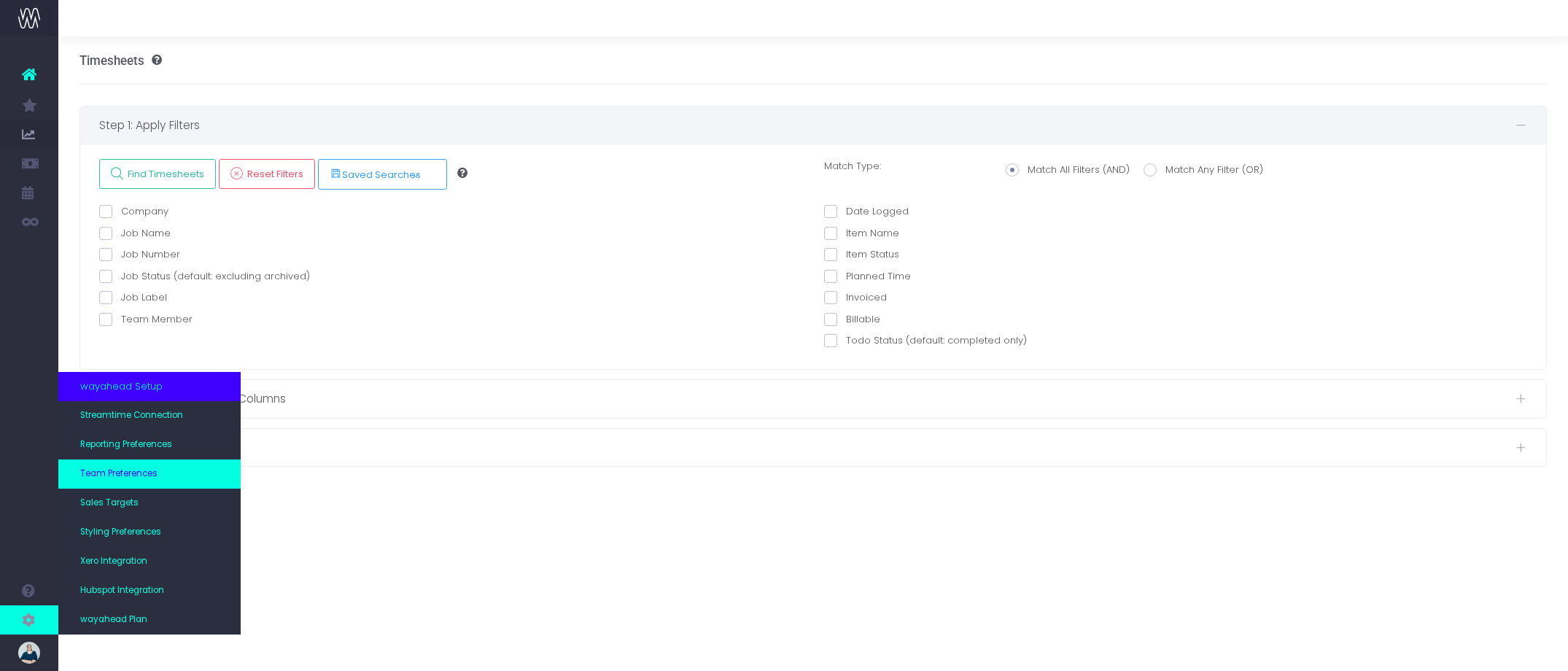
click at [110, 477] on span "Team Preferences" at bounding box center [119, 474] width 77 height 14
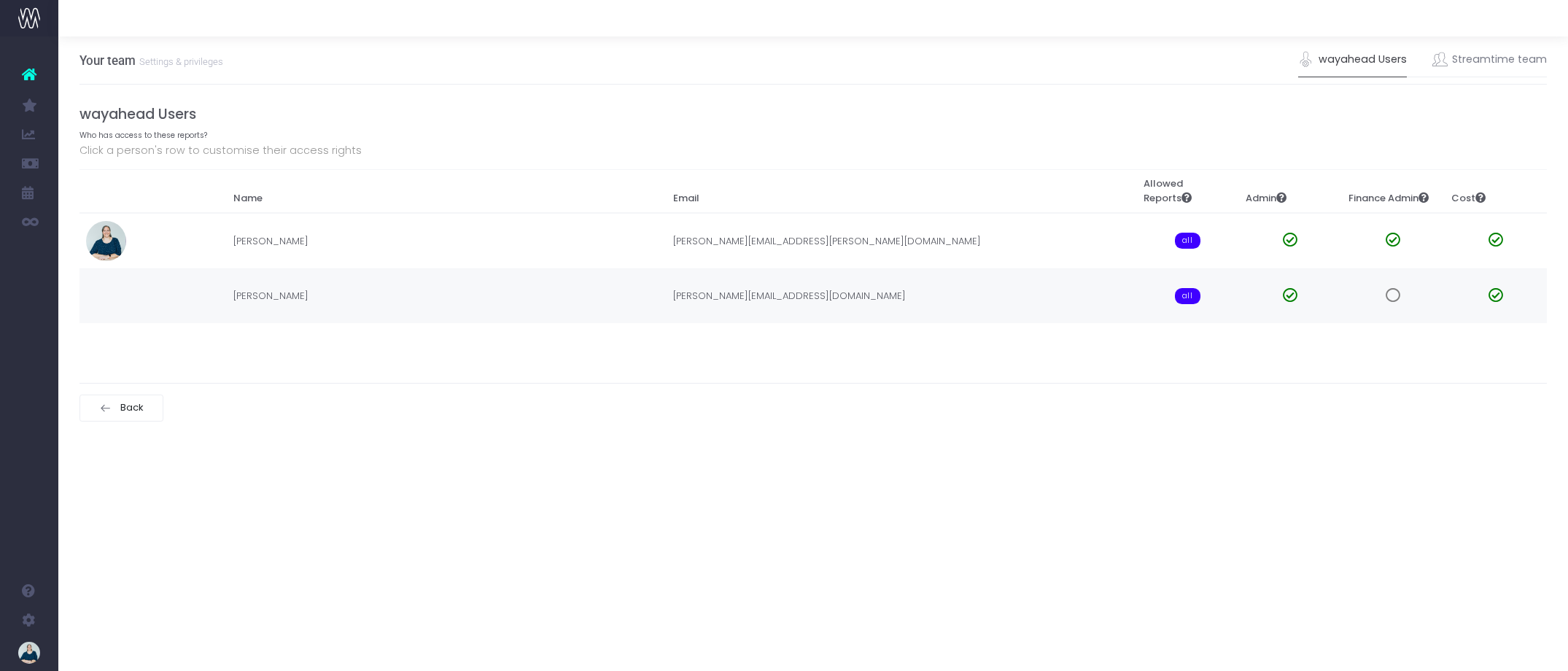
click at [1390, 294] on span at bounding box center [1393, 295] width 15 height 15
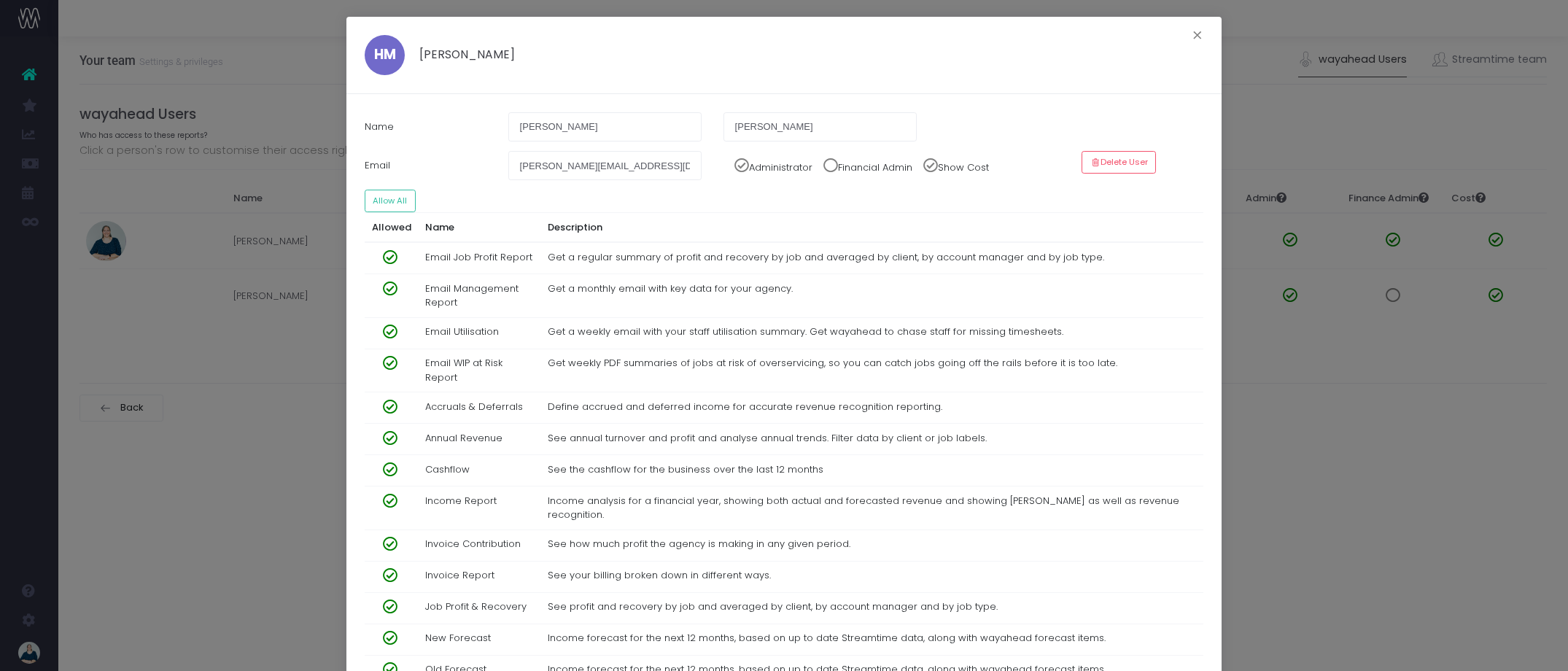
click at [837, 168] on span at bounding box center [825, 162] width 25 height 22
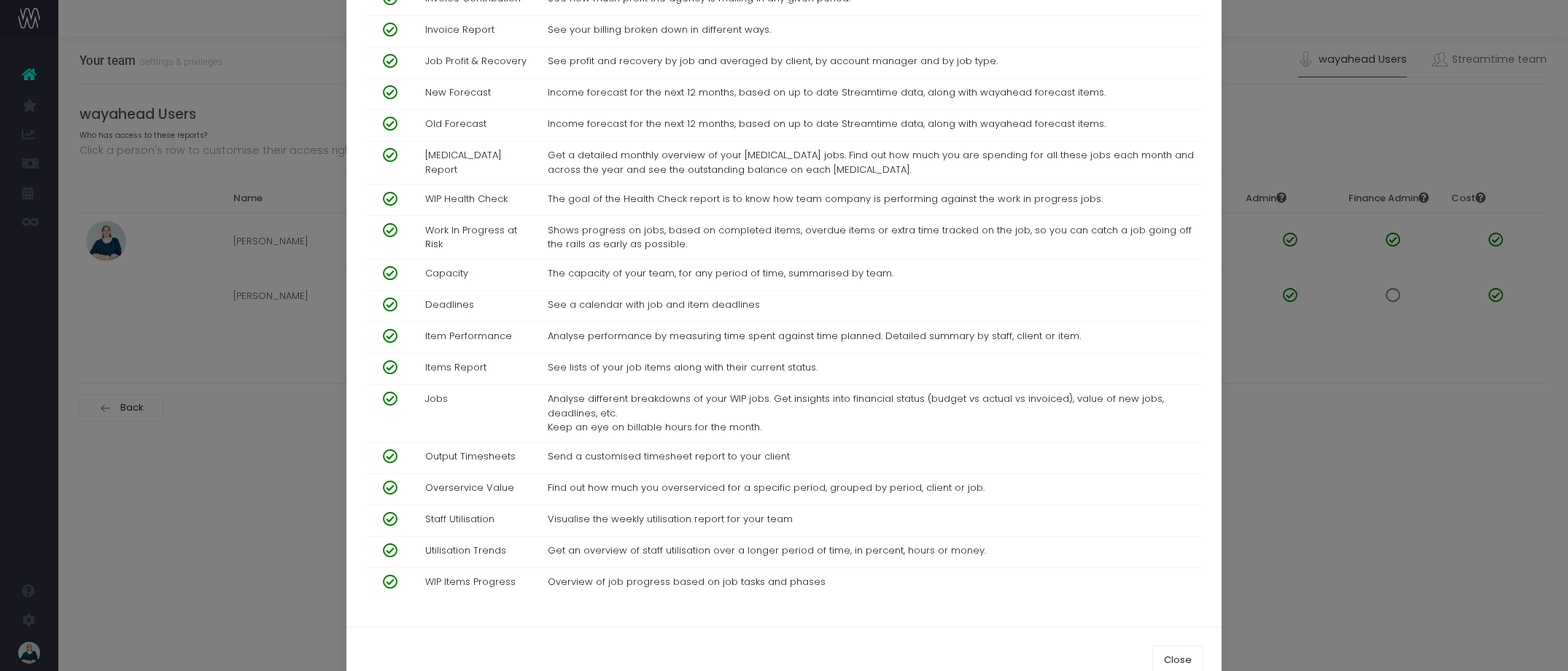
scroll to position [572, 0]
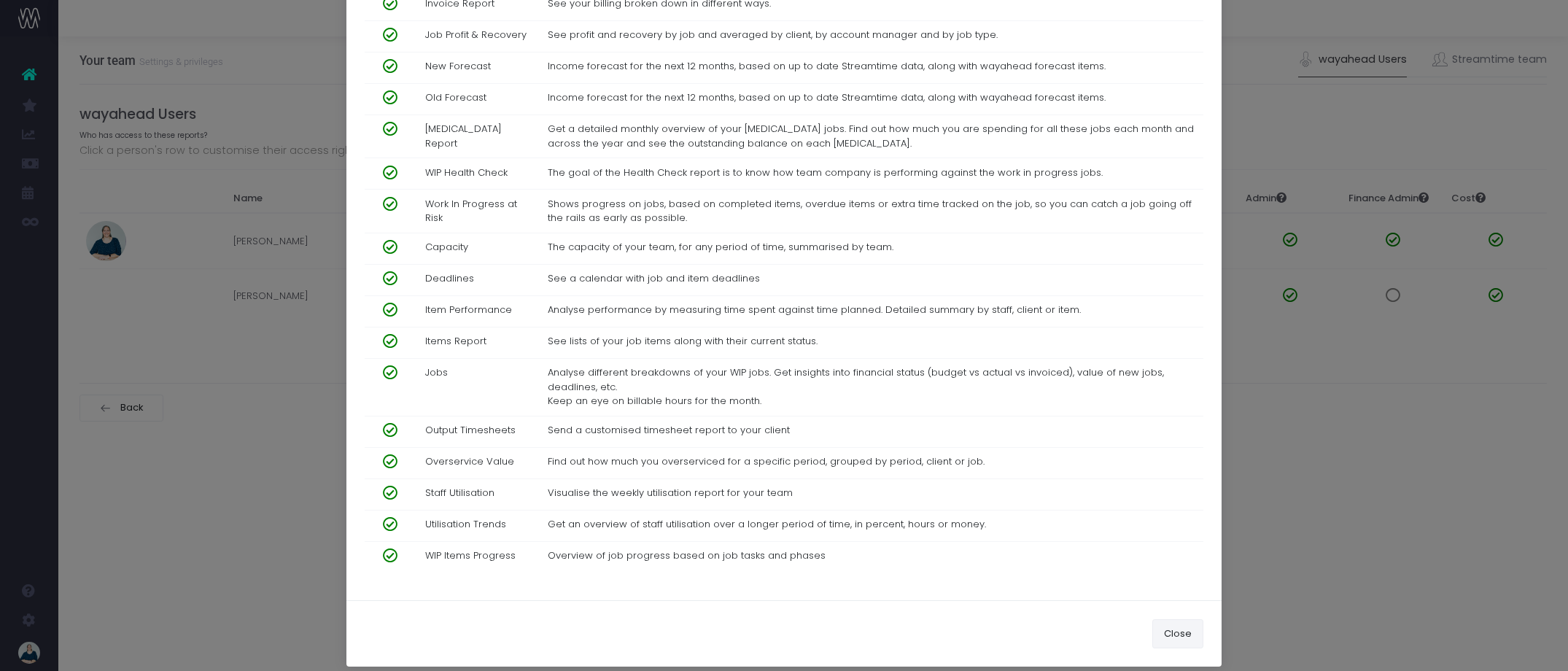
click at [1177, 619] on button "Close" at bounding box center [1178, 633] width 51 height 29
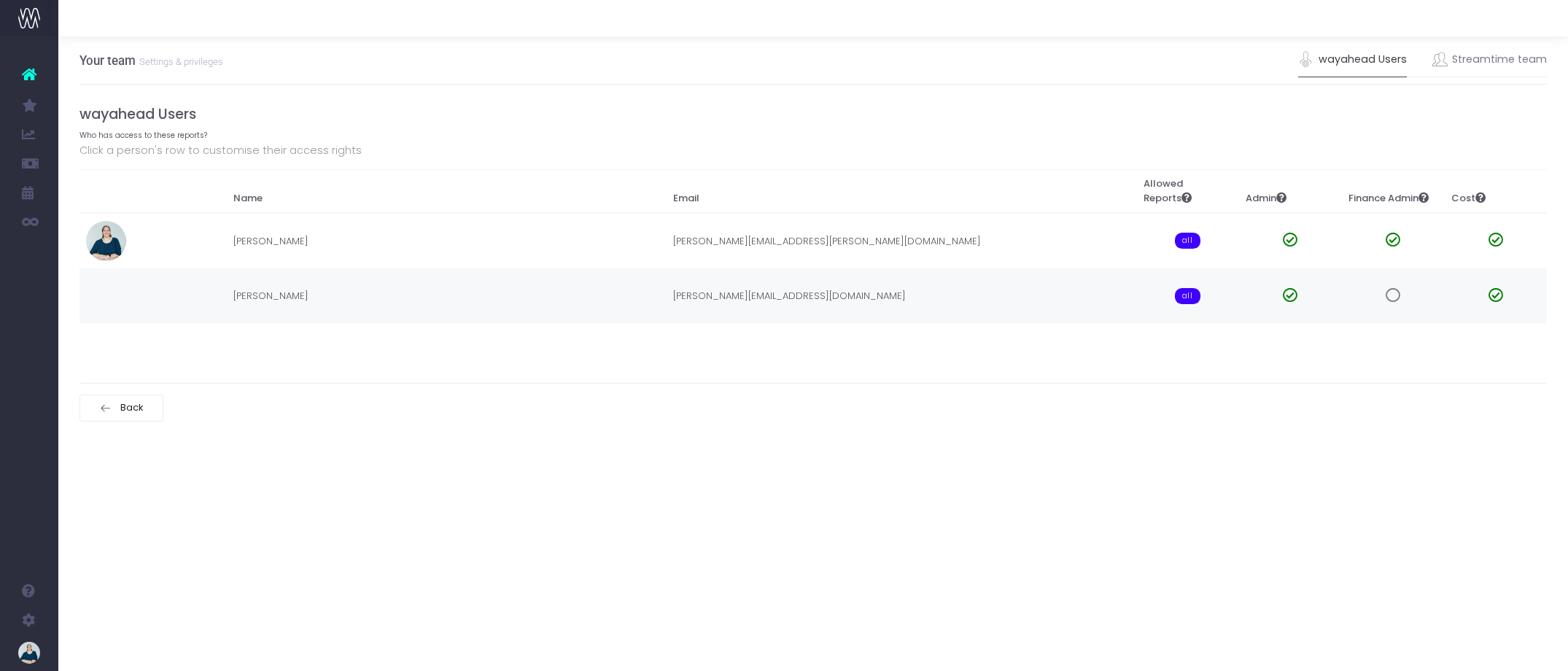
click at [1397, 296] on span at bounding box center [1393, 295] width 15 height 15
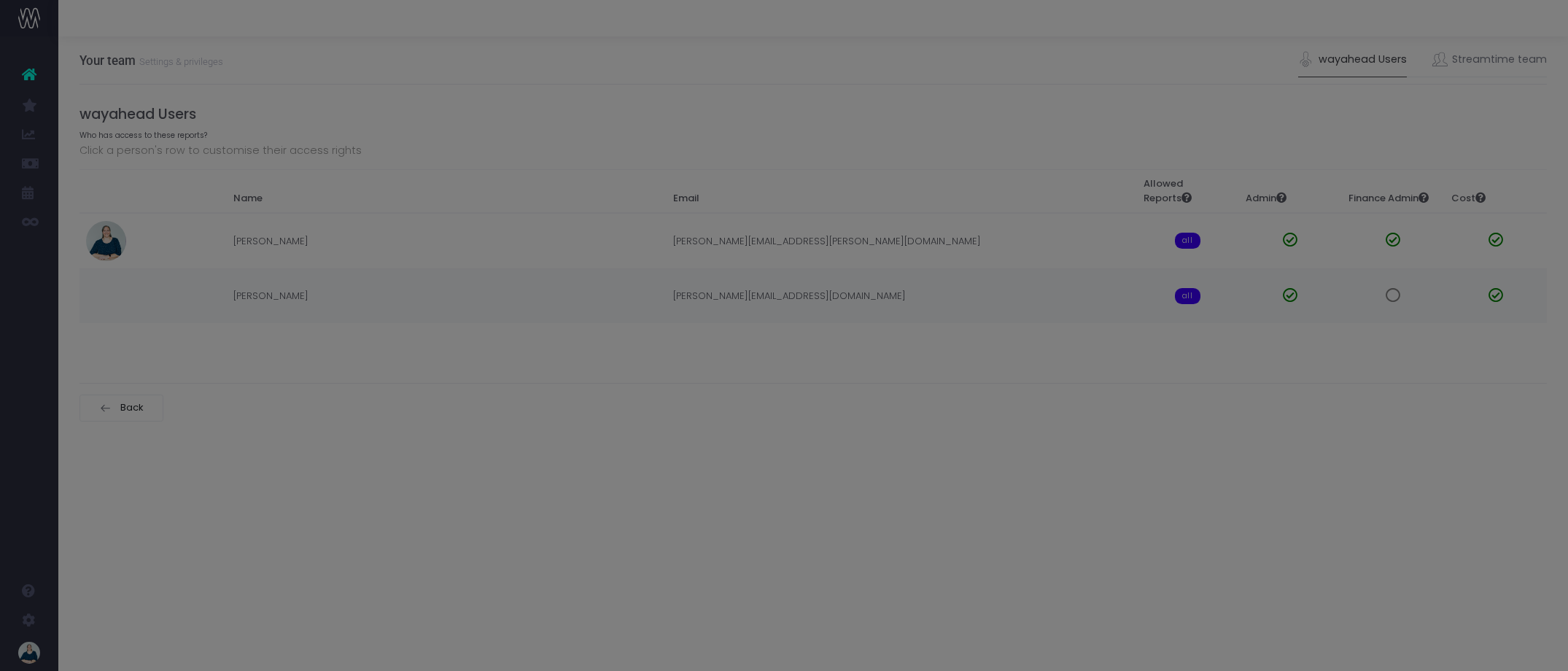
scroll to position [0, 0]
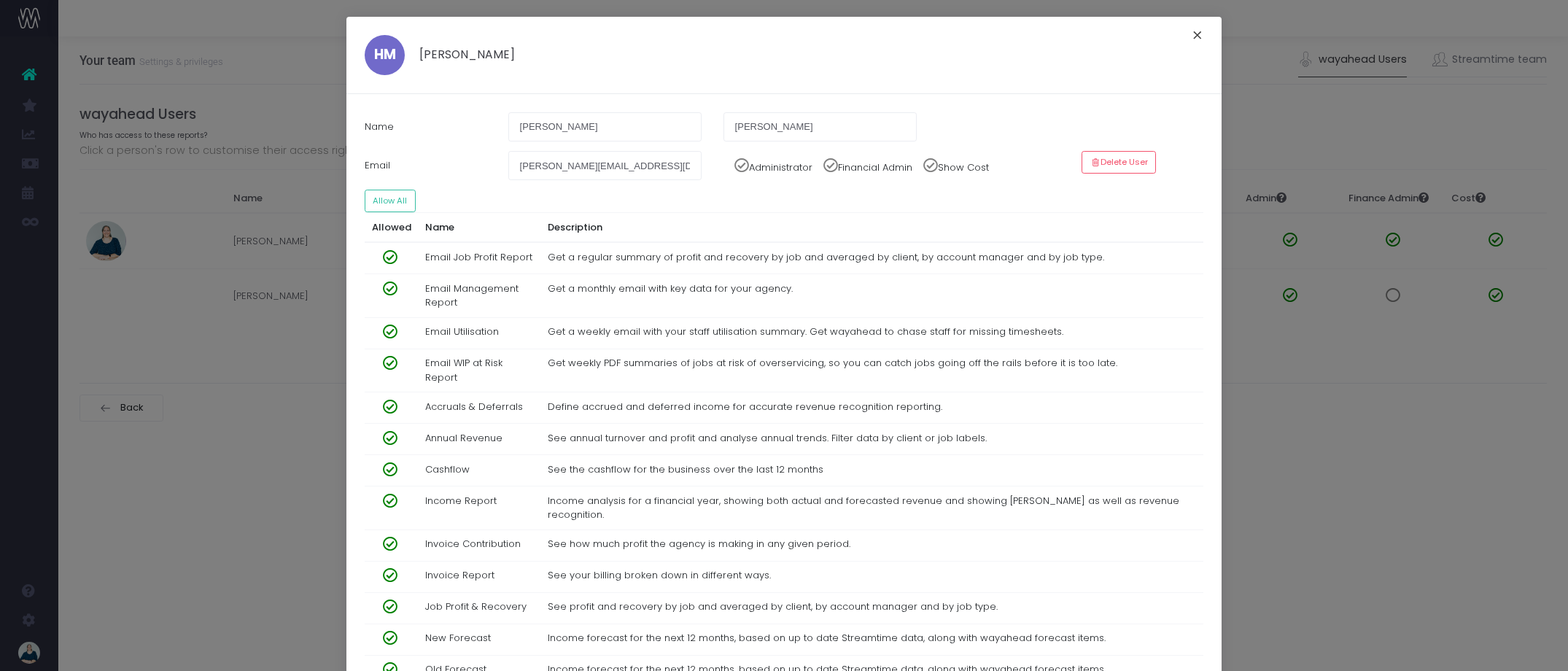
click at [1197, 34] on button "×" at bounding box center [1198, 37] width 31 height 23
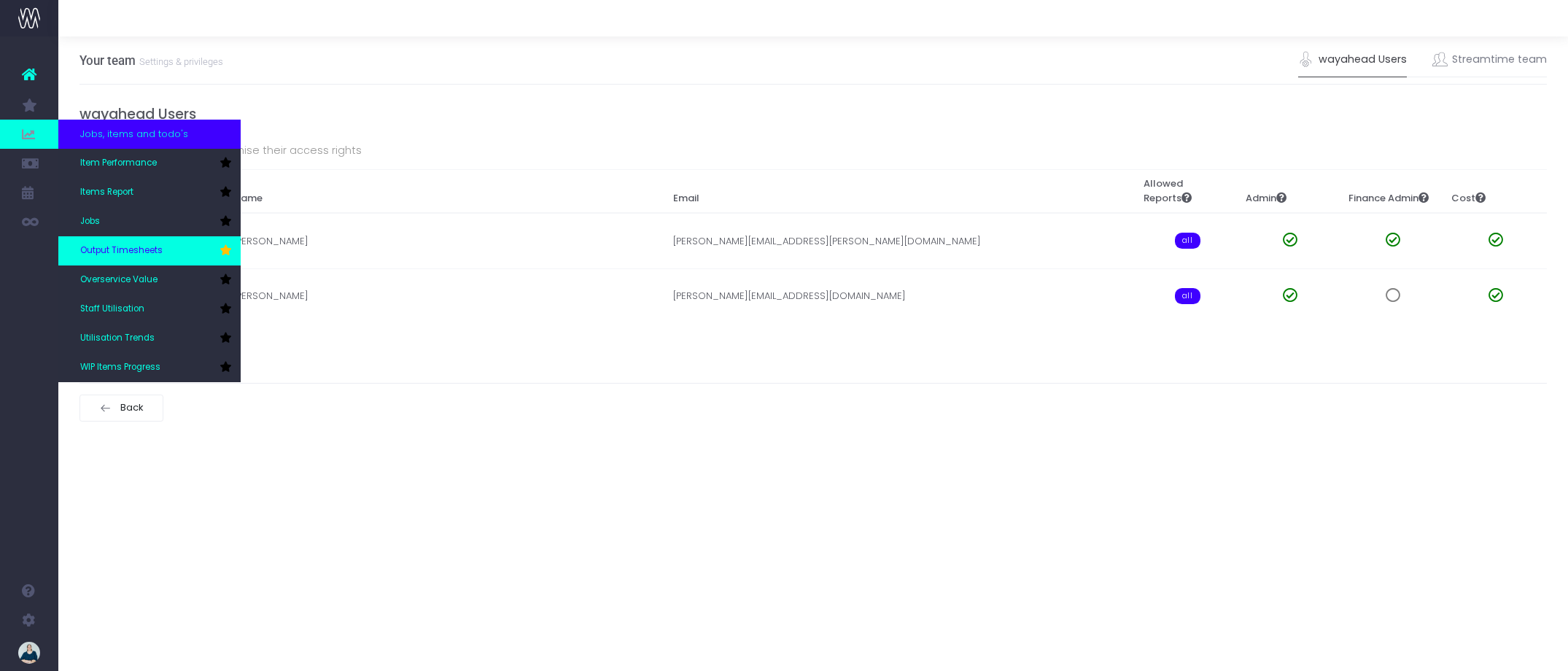
click at [110, 245] on span "Output Timesheets" at bounding box center [121, 251] width 82 height 14
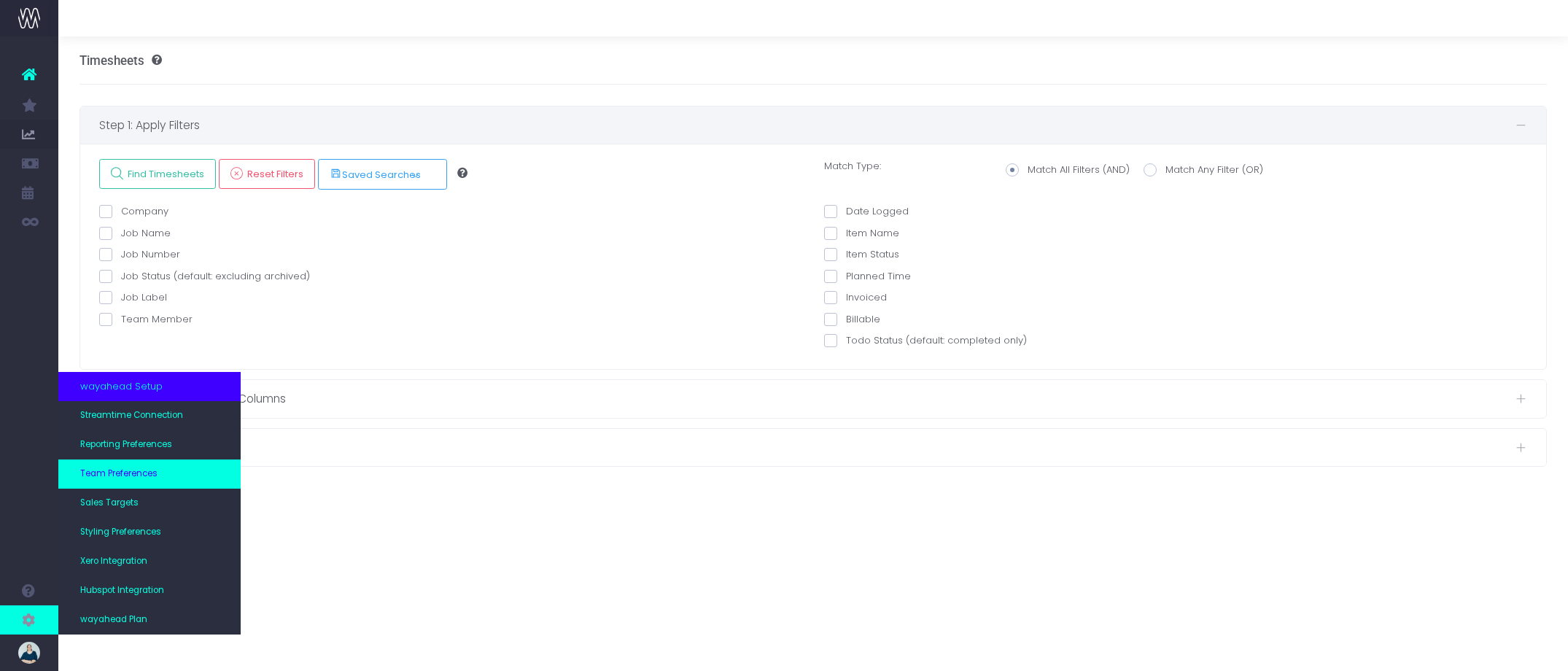
click at [114, 480] on link "Team Preferences" at bounding box center [149, 474] width 182 height 29
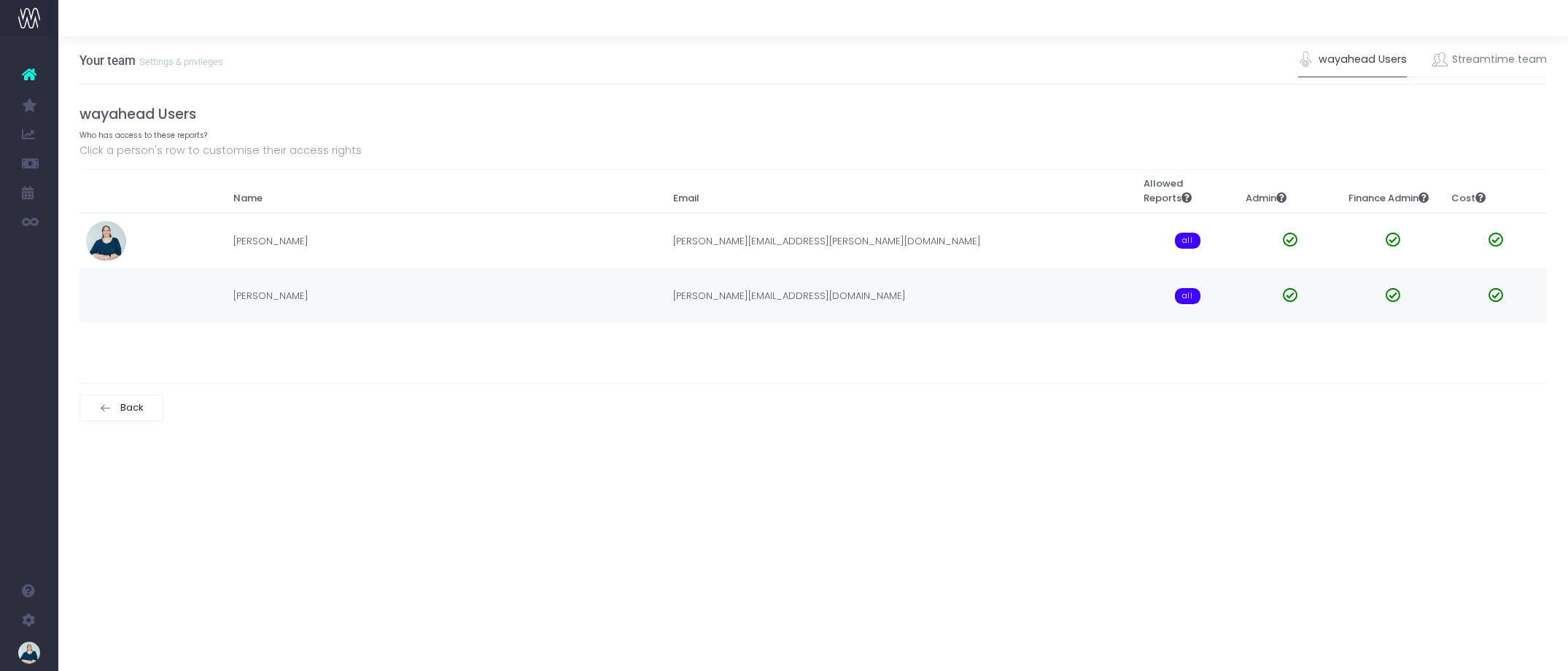
click at [760, 295] on td "hannah.meads@dna.co.nz" at bounding box center [901, 295] width 470 height 54
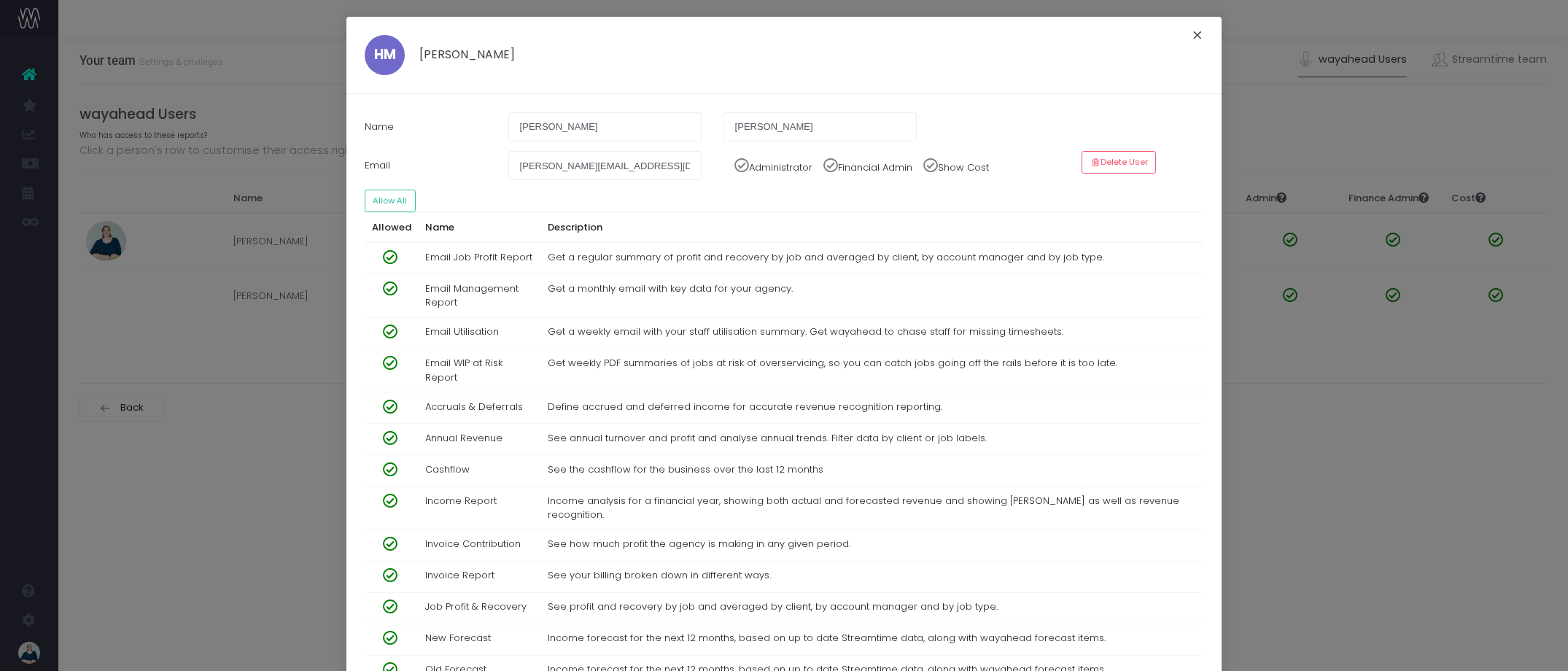
click at [1200, 36] on button "×" at bounding box center [1198, 37] width 31 height 23
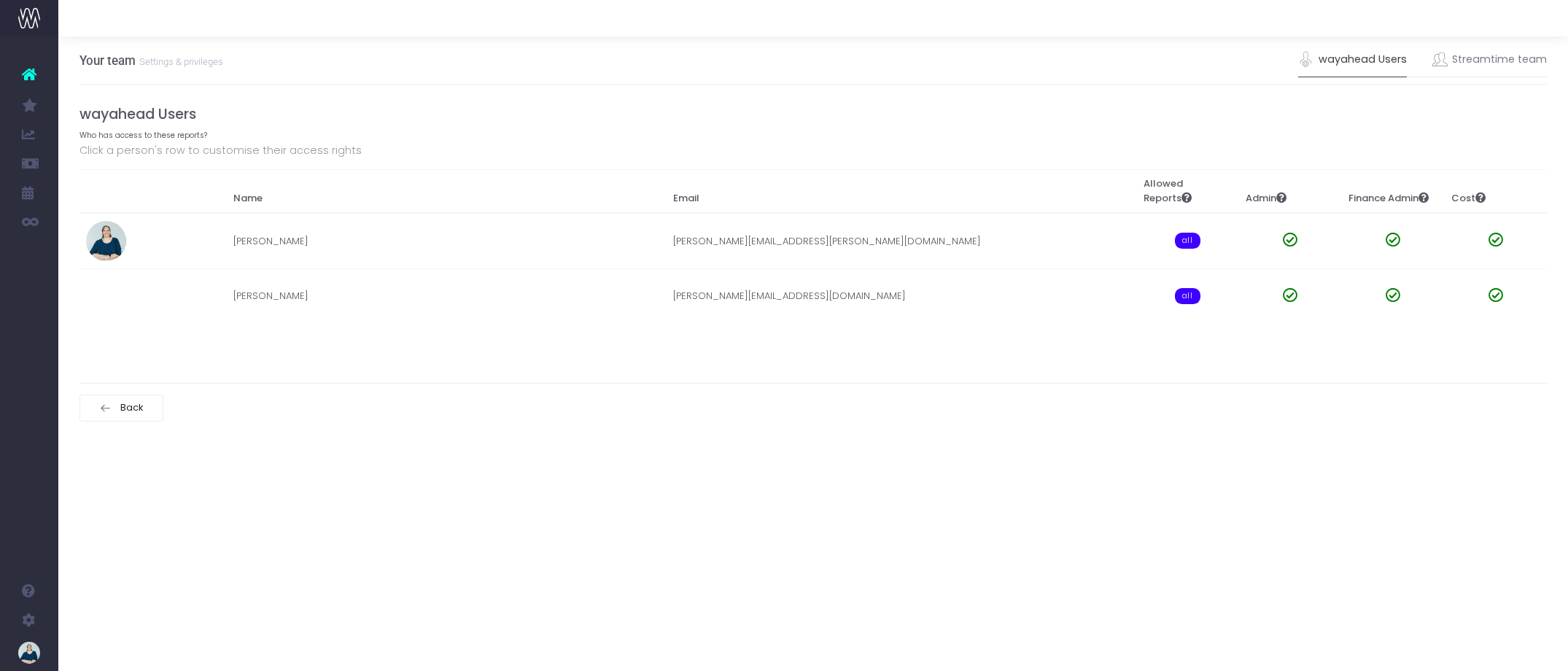
drag, startPoint x: 651, startPoint y: 554, endPoint x: 640, endPoint y: 551, distance: 11.4
click at [652, 554] on div "Your team Settings & privileges wayahead Users Streamtime team wayahead Users W…" at bounding box center [813, 353] width 1510 height 634
drag, startPoint x: 608, startPoint y: 450, endPoint x: 599, endPoint y: 451, distance: 9.1
click at [608, 450] on div "Your team Settings & privileges wayahead Users Streamtime team wayahead Users W…" at bounding box center [813, 353] width 1510 height 634
click at [1488, 62] on link "Streamtime team" at bounding box center [1490, 59] width 115 height 34
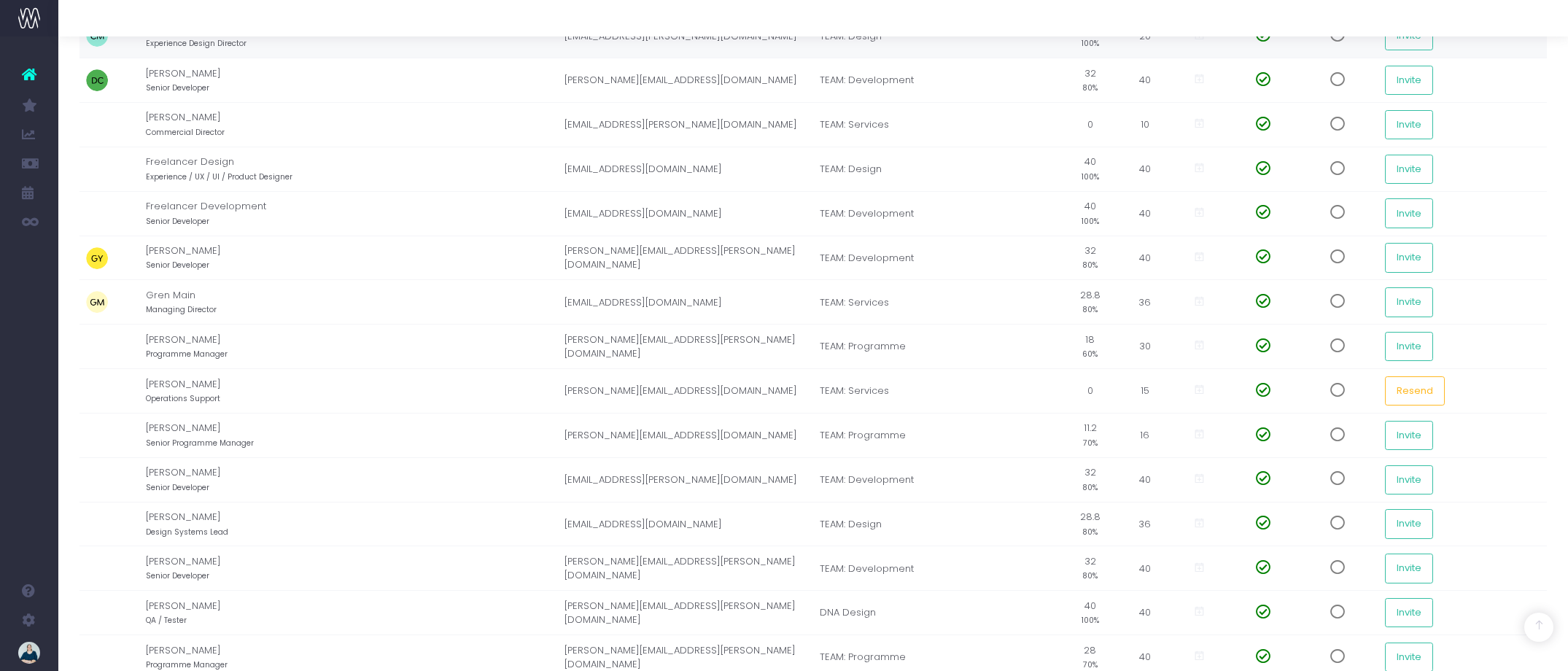
scroll to position [454, 0]
click at [1410, 391] on button "Resend" at bounding box center [1415, 389] width 60 height 29
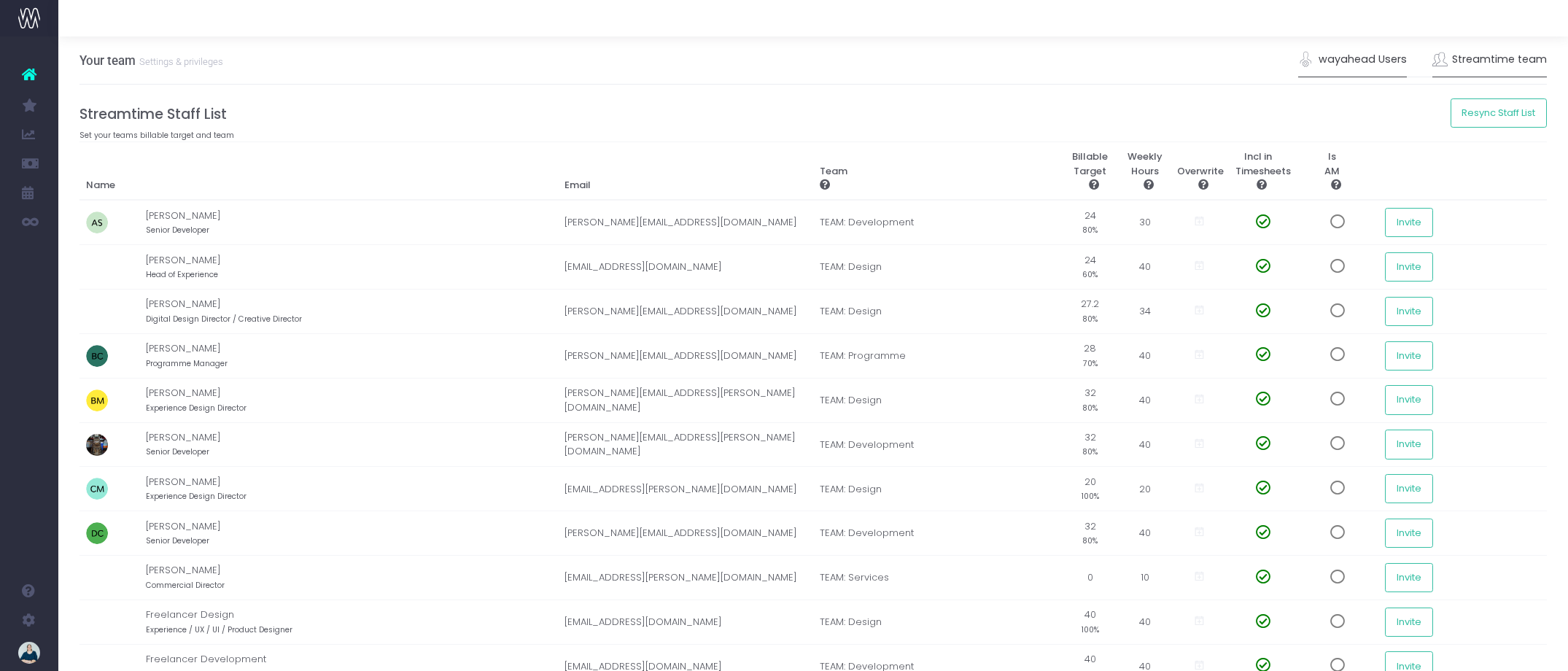
click at [1346, 54] on link "wayahead Users" at bounding box center [1353, 59] width 108 height 34
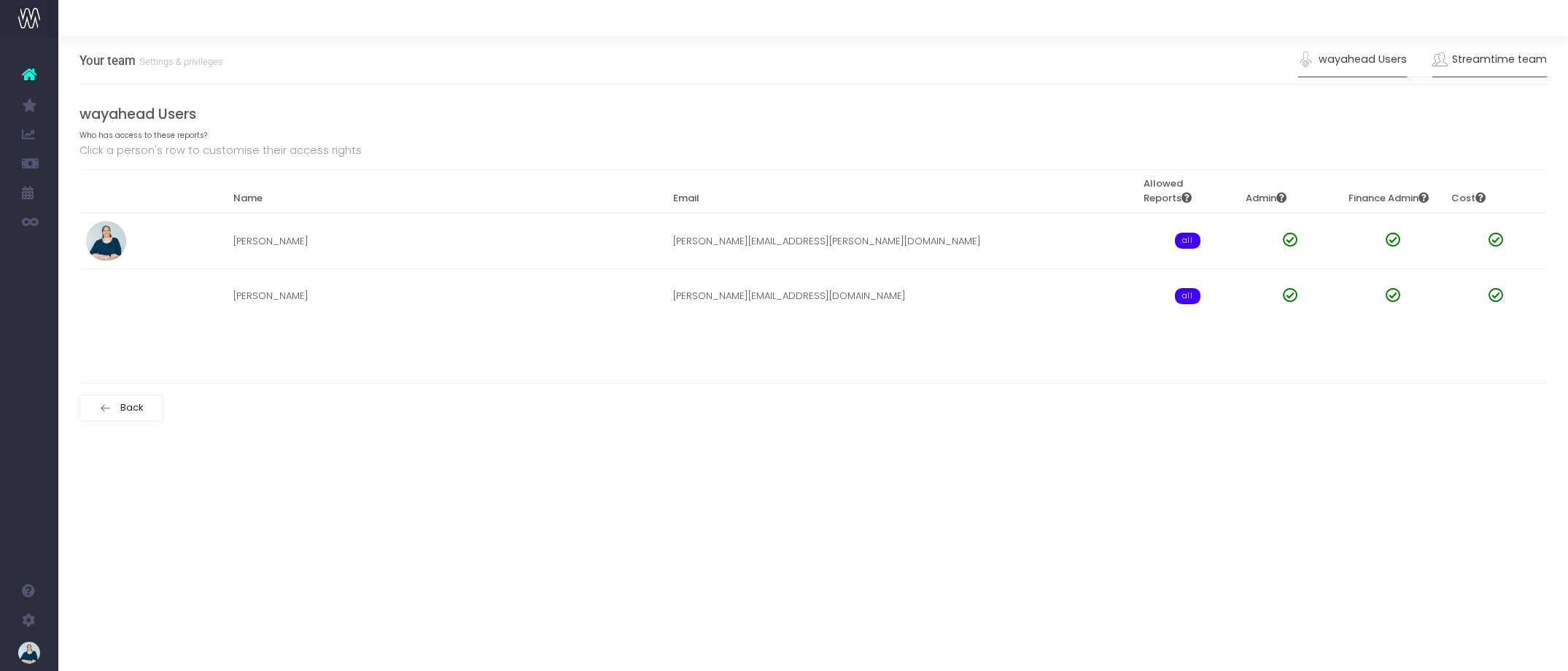
click at [1493, 64] on link "Streamtime team" at bounding box center [1490, 59] width 115 height 34
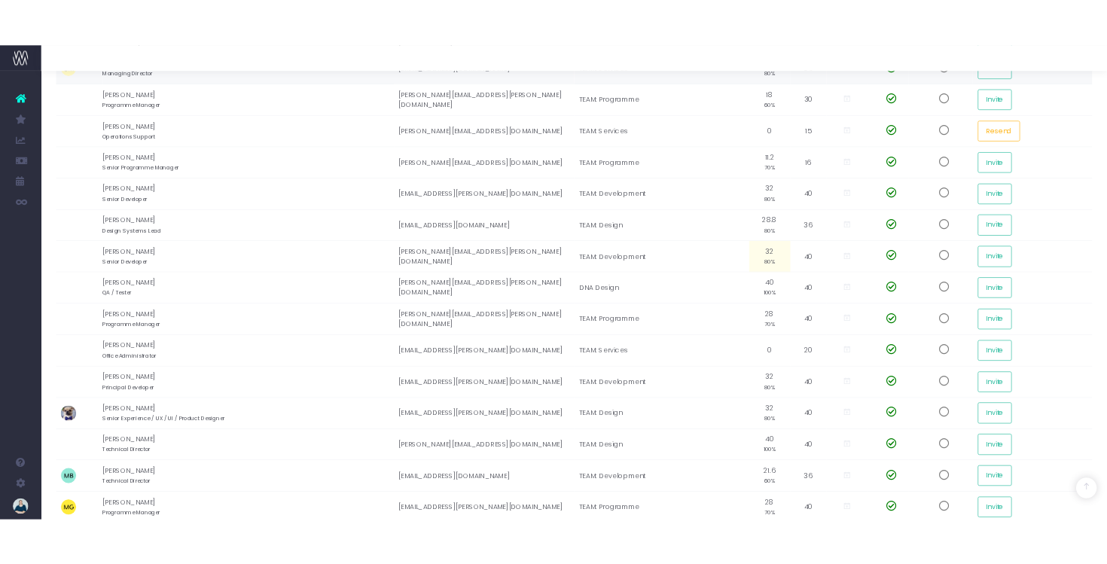
scroll to position [741, 0]
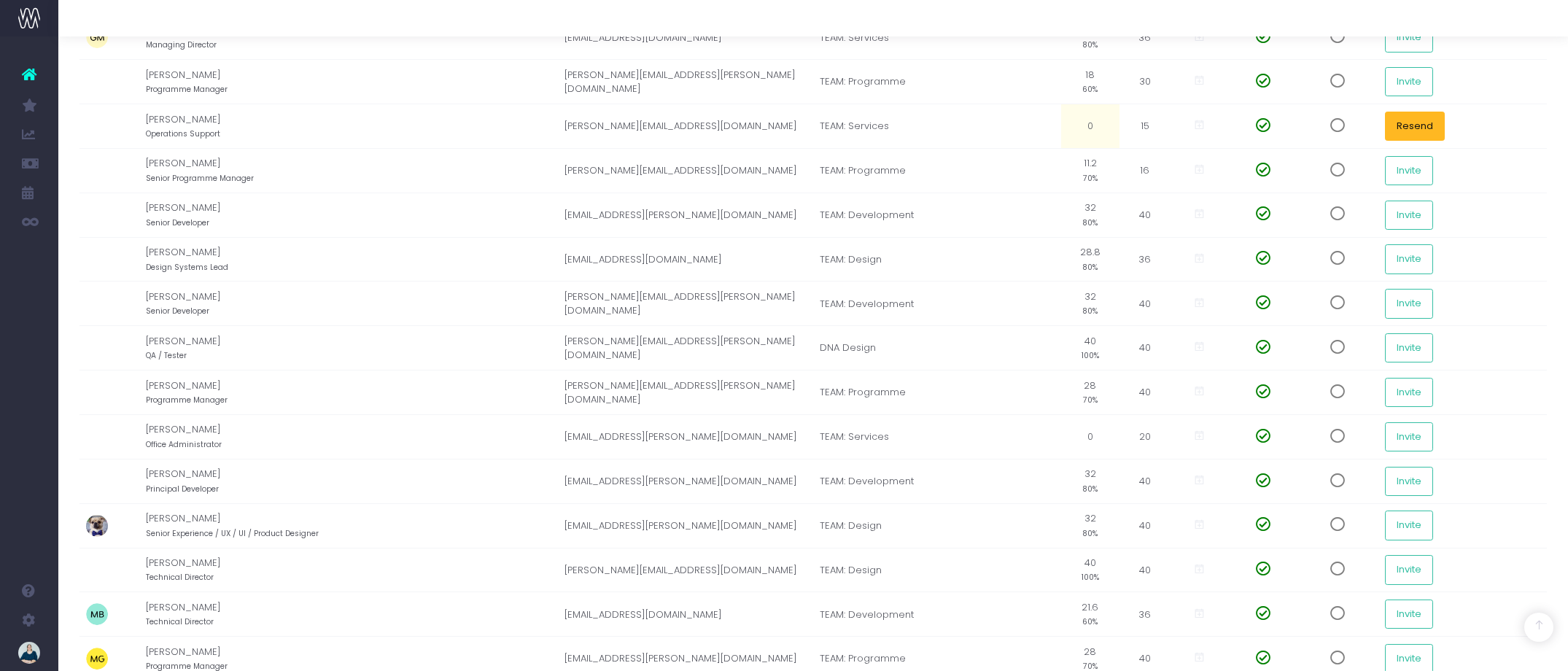
click at [1405, 129] on button "Resend" at bounding box center [1415, 126] width 60 height 29
